Goal: Communication & Community: Participate in discussion

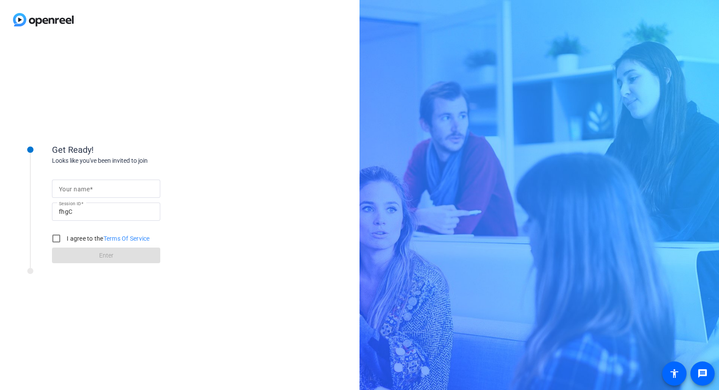
click at [62, 185] on input "Your name" at bounding box center [106, 189] width 94 height 10
type input "[PERSON_NAME]"
drag, startPoint x: 55, startPoint y: 241, endPoint x: 75, endPoint y: 250, distance: 22.1
click at [55, 241] on input "I agree to the Terms Of Service" at bounding box center [56, 238] width 17 height 17
checkbox input "true"
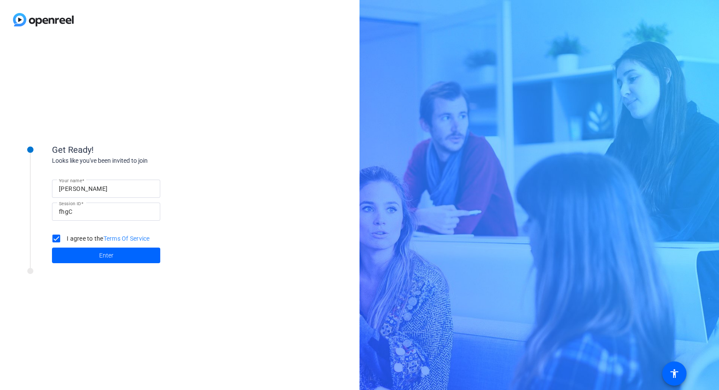
click at [77, 251] on span at bounding box center [106, 255] width 108 height 21
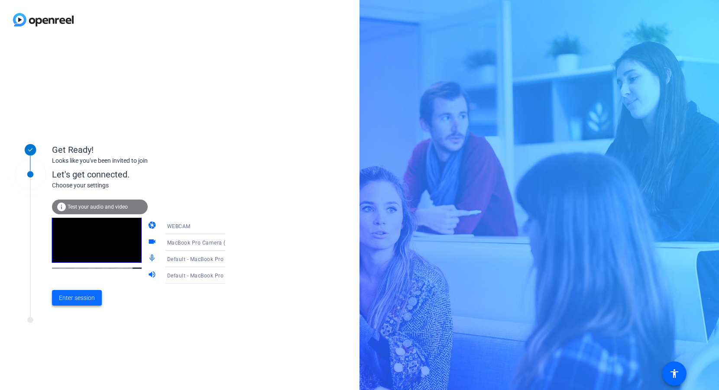
click at [65, 301] on span "Enter session" at bounding box center [77, 298] width 36 height 9
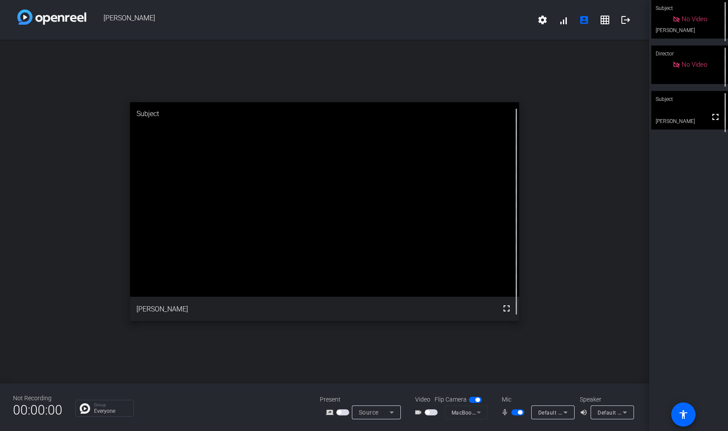
click at [427, 390] on span "button" at bounding box center [427, 412] width 4 height 4
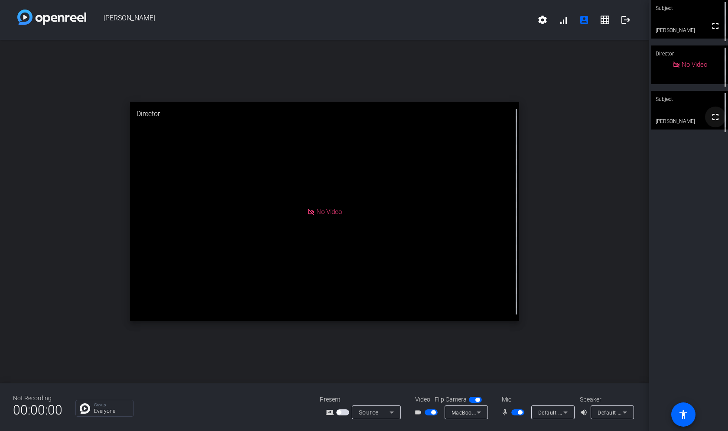
click at [714, 122] on mat-icon "fullscreen" at bounding box center [715, 117] width 10 height 10
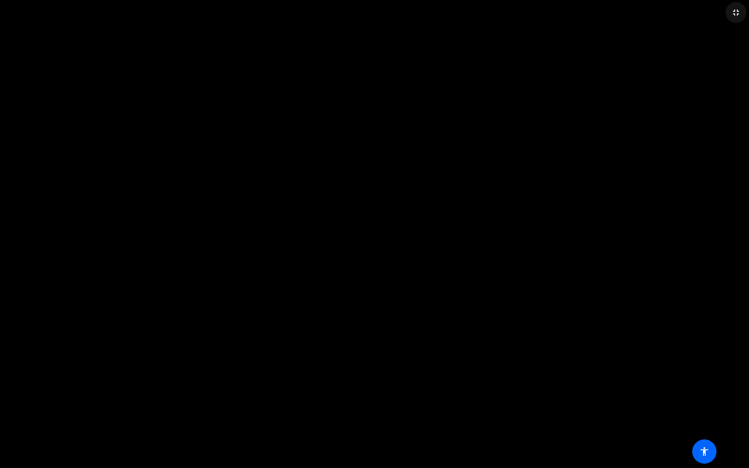
click at [719, 14] on mat-icon "fullscreen_exit" at bounding box center [736, 12] width 10 height 10
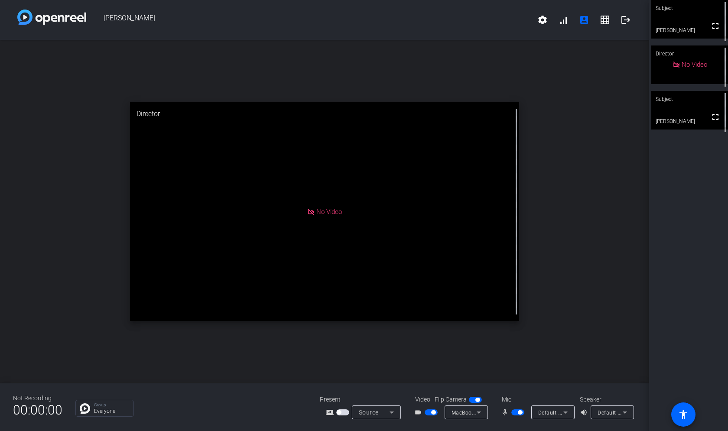
click at [433, 390] on span "button" at bounding box center [433, 412] width 4 height 4
click at [517, 390] on span "button" at bounding box center [517, 413] width 13 height 6
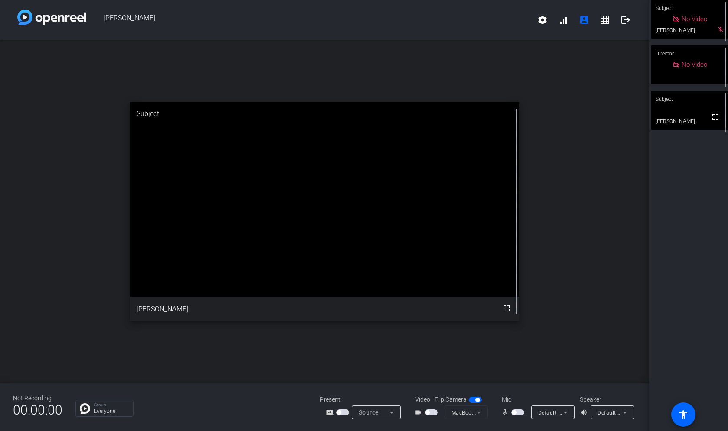
click at [514, 390] on span "button" at bounding box center [514, 412] width 4 height 4
click at [519, 390] on span "button" at bounding box center [520, 412] width 4 height 4
click at [515, 390] on span "button" at bounding box center [514, 412] width 4 height 4
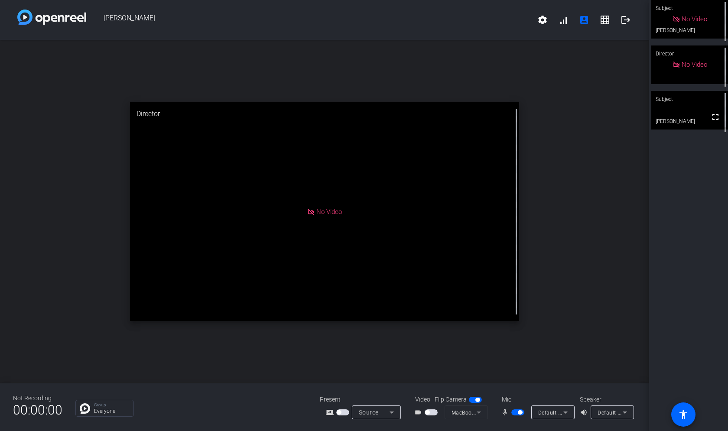
click at [521, 390] on span "button" at bounding box center [517, 413] width 13 height 6
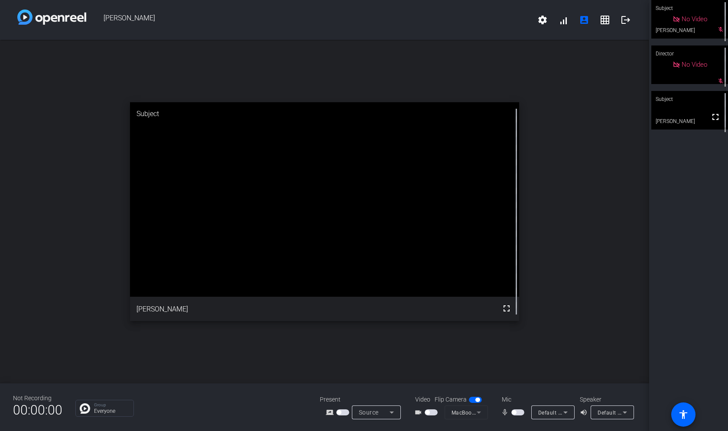
click at [516, 390] on span "button" at bounding box center [514, 412] width 4 height 4
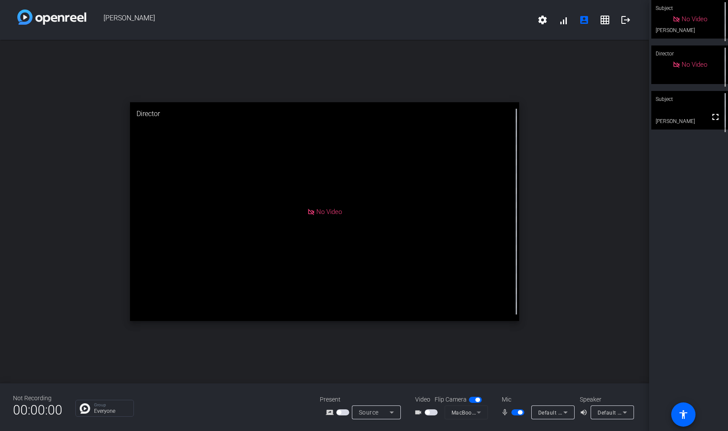
click at [520, 390] on button "button" at bounding box center [517, 413] width 13 height 6
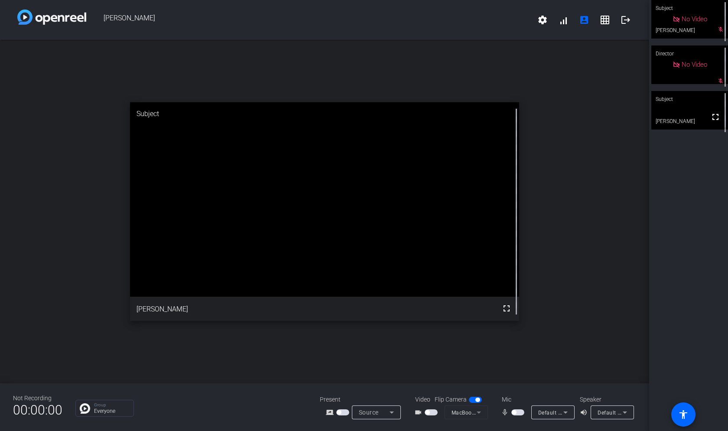
click at [514, 390] on span "button" at bounding box center [514, 412] width 4 height 4
click at [519, 390] on span "button" at bounding box center [520, 412] width 4 height 4
click at [515, 390] on span "button" at bounding box center [514, 412] width 4 height 4
click at [520, 390] on span "button" at bounding box center [520, 412] width 4 height 4
click at [514, 390] on span "button" at bounding box center [514, 412] width 4 height 4
